Goal: Task Accomplishment & Management: Complete application form

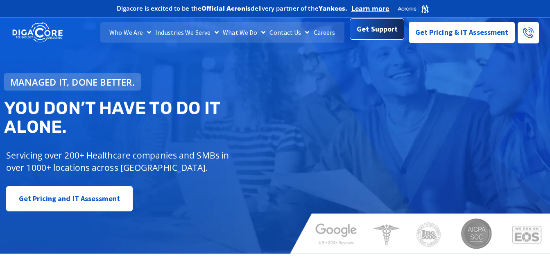
click at [377, 32] on span "Get Support" at bounding box center [377, 29] width 41 height 16
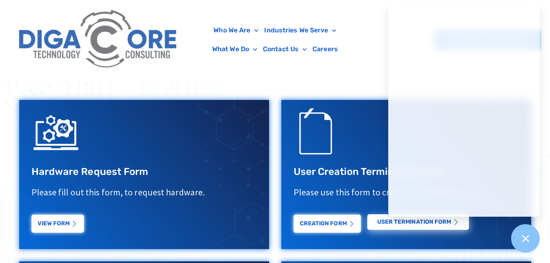
scroll to position [287, 0]
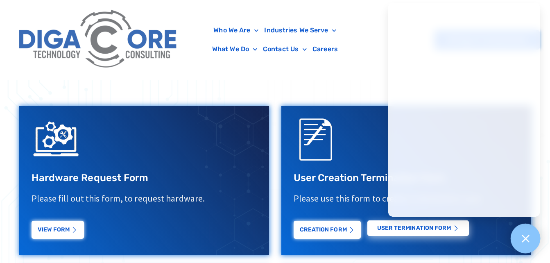
click at [523, 233] on icon at bounding box center [525, 238] width 11 height 11
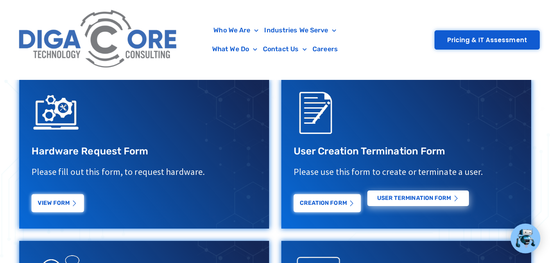
scroll to position [328, 0]
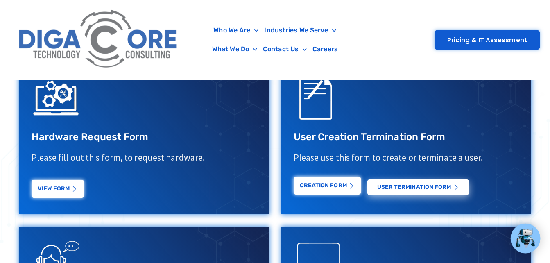
click at [333, 188] on link "Creation Form" at bounding box center [327, 186] width 67 height 18
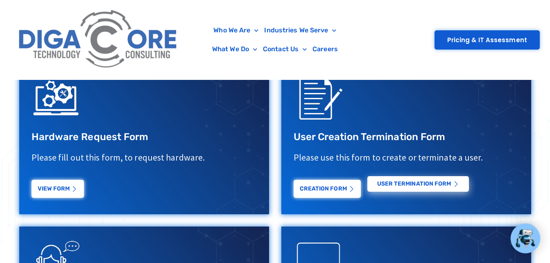
click at [454, 183] on icon at bounding box center [456, 184] width 6 height 6
